Goal: Information Seeking & Learning: Find specific fact

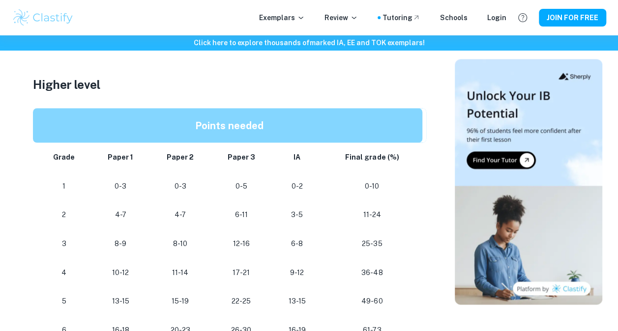
scroll to position [934, 0]
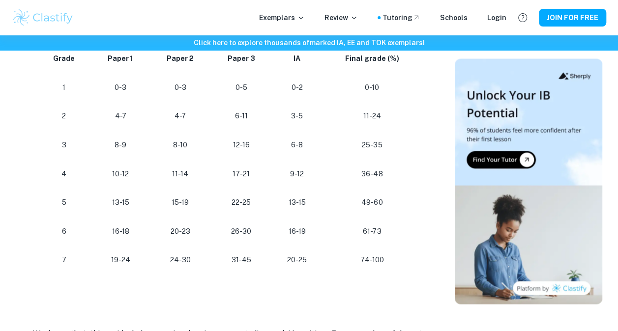
click at [210, 246] on td "24-30" at bounding box center [180, 260] width 60 height 29
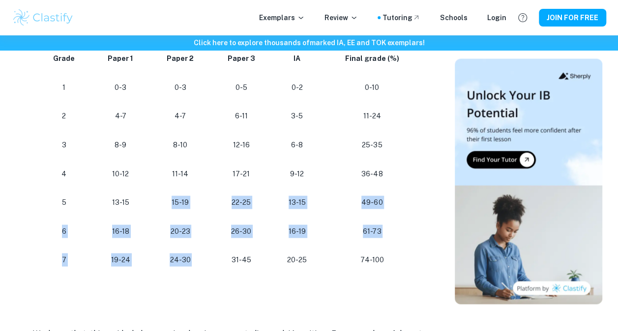
drag, startPoint x: 213, startPoint y: 263, endPoint x: 169, endPoint y: 206, distance: 72.6
click at [169, 206] on tbody "Grade Paper 1 Paper 2 Paper 3 IA Final grade (%) 1 0-3 0-3 0-5 0-2 0-10 2 4-7 4…" at bounding box center [229, 159] width 393 height 231
click at [169, 206] on p "15-19" at bounding box center [180, 202] width 45 height 13
click at [191, 206] on p "15-19" at bounding box center [180, 202] width 45 height 13
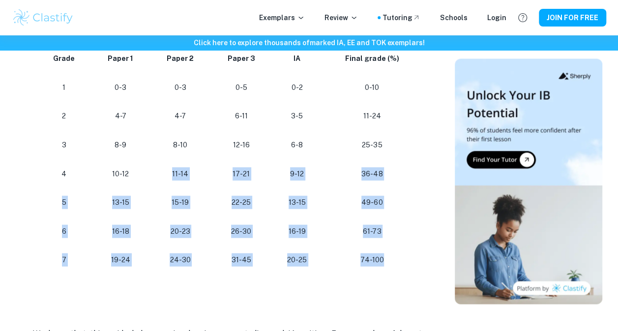
drag, startPoint x: 405, startPoint y: 263, endPoint x: 289, endPoint y: 142, distance: 168.3
click at [290, 143] on tbody "Grade Paper 1 Paper 2 Paper 3 IA Final grade (%) 1 0-3 0-3 0-5 0-2 0-10 2 4-7 4…" at bounding box center [229, 159] width 393 height 231
click at [289, 142] on p "6-8" at bounding box center [297, 145] width 34 height 13
click at [287, 200] on p "13-15" at bounding box center [297, 202] width 34 height 13
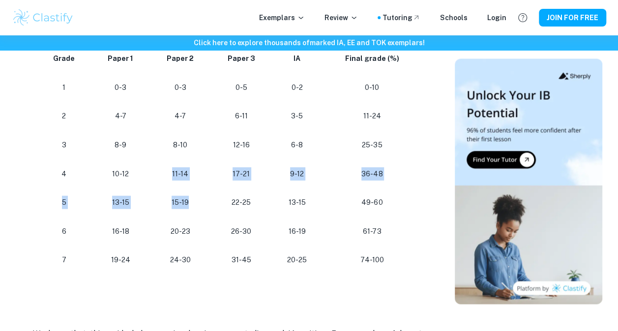
drag, startPoint x: 172, startPoint y: 172, endPoint x: 195, endPoint y: 208, distance: 43.1
click at [195, 208] on tbody "Grade Paper 1 Paper 2 Paper 3 IA Final grade (%) 1 0-3 0-3 0-5 0-2 0-10 2 4-7 4…" at bounding box center [229, 159] width 393 height 231
click at [195, 208] on p "15-19" at bounding box center [180, 202] width 45 height 13
